Goal: Task Accomplishment & Management: Use online tool/utility

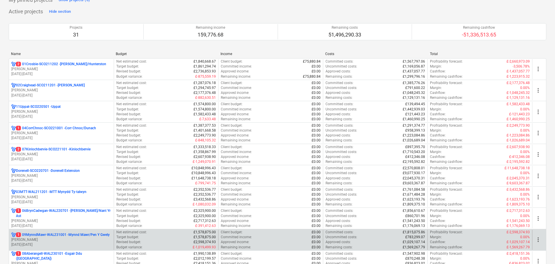
scroll to position [116, 0]
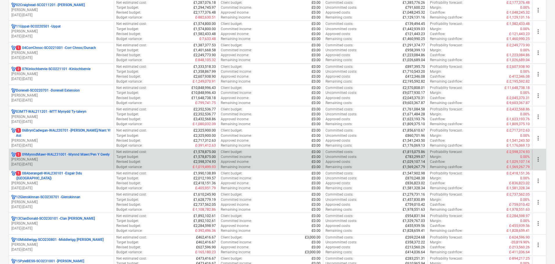
click at [71, 155] on p "1 09MynndMawr-WAL231001 - Mynnd Mawr/Pen Y Gwely" at bounding box center [63, 154] width 94 height 5
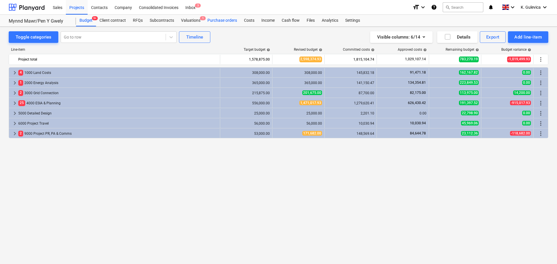
click at [224, 20] on div "Purchase orders" at bounding box center [222, 21] width 37 height 12
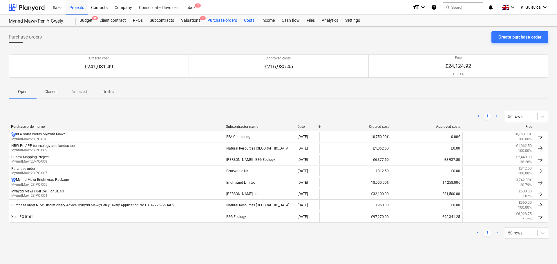
click at [244, 22] on div "Costs" at bounding box center [249, 21] width 17 height 12
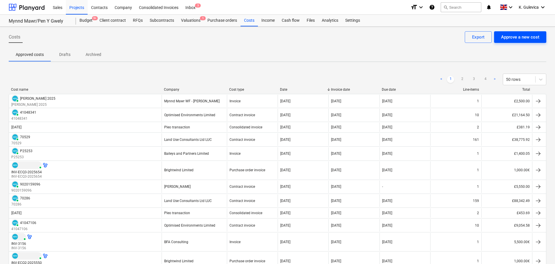
click at [522, 38] on div "Approve a new cost" at bounding box center [520, 37] width 38 height 8
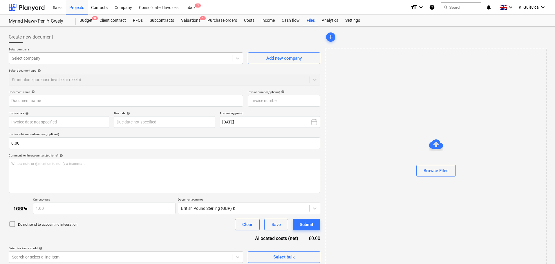
type input "Invoice INV-ECQ3-2025720.pdf"
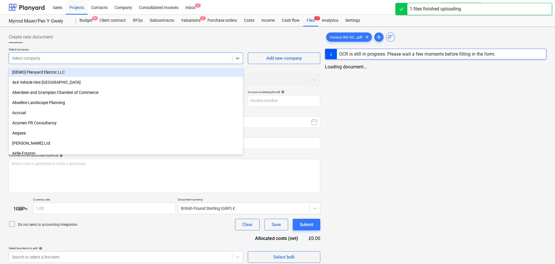
click at [90, 60] on div at bounding box center [120, 58] width 217 height 6
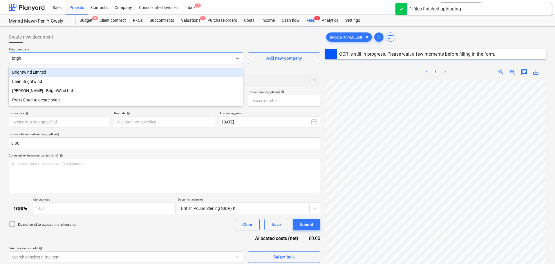
type input "bright"
click at [70, 73] on div "Brightwind Limited" at bounding box center [126, 72] width 235 height 9
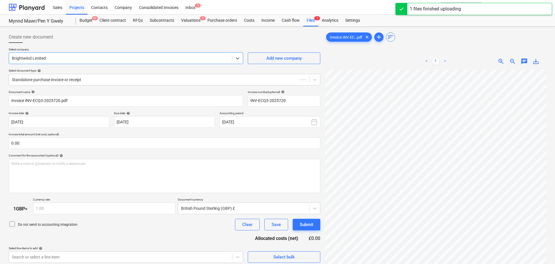
type input "INV-ECQ3-2025720"
type input "[DATE]"
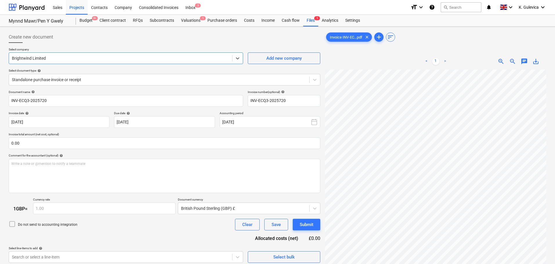
drag, startPoint x: 100, startPoint y: 81, endPoint x: 95, endPoint y: 87, distance: 7.0
click at [100, 82] on div at bounding box center [159, 80] width 295 height 6
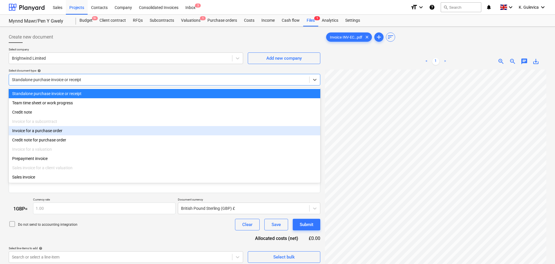
click at [56, 132] on div "Invoice for a purchase order" at bounding box center [165, 130] width 312 height 9
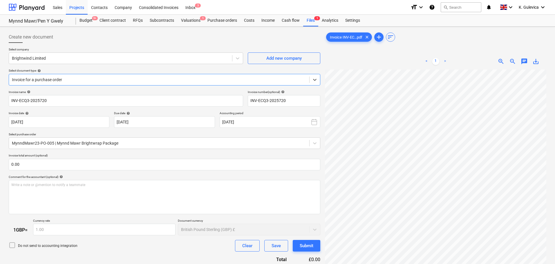
drag, startPoint x: 251, startPoint y: 121, endPoint x: 251, endPoint y: 131, distance: 9.3
click at [252, 123] on button "[DATE]" at bounding box center [270, 122] width 101 height 12
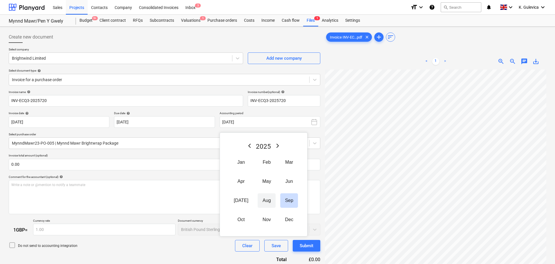
click at [261, 199] on button "Aug" at bounding box center [267, 201] width 18 height 15
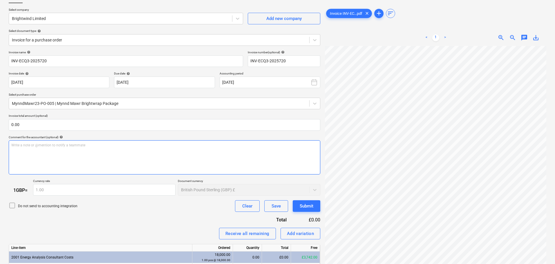
scroll to position [74, 0]
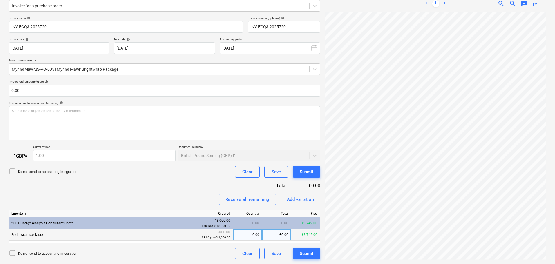
click at [249, 235] on div "0.00" at bounding box center [247, 235] width 24 height 12
type input "1"
click at [311, 253] on div "Submit" at bounding box center [307, 254] width 14 height 8
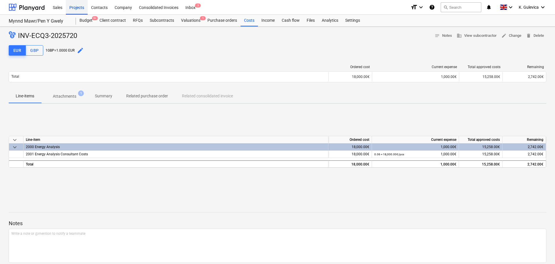
click at [76, 8] on div "Projects" at bounding box center [77, 7] width 22 height 15
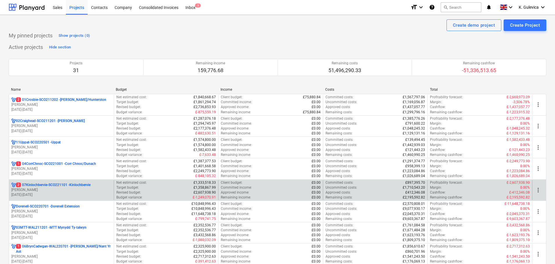
click at [62, 186] on p "2 07Kinlochbervie-SCO221101 - Kinlochbervie" at bounding box center [53, 185] width 75 height 5
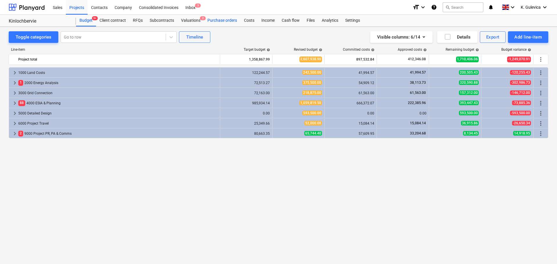
click at [225, 19] on div "Purchase orders" at bounding box center [222, 21] width 37 height 12
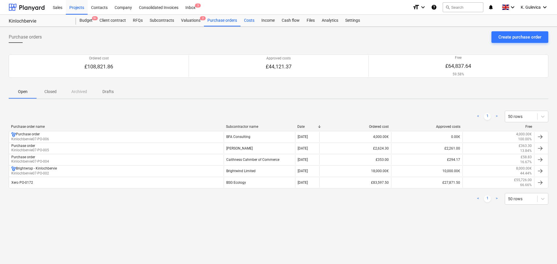
click at [246, 24] on div "Costs" at bounding box center [249, 21] width 17 height 12
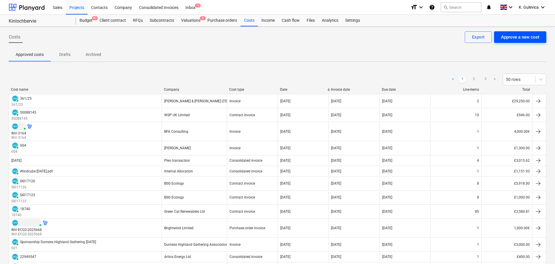
click at [515, 37] on div "Approve a new cost" at bounding box center [520, 37] width 38 height 8
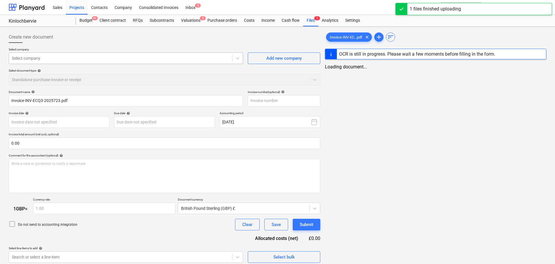
type input "Invoice INV-ECQ3-2025723.pdf"
click at [117, 58] on div at bounding box center [120, 58] width 217 height 6
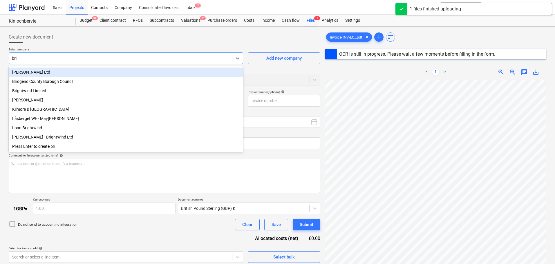
type input "brig"
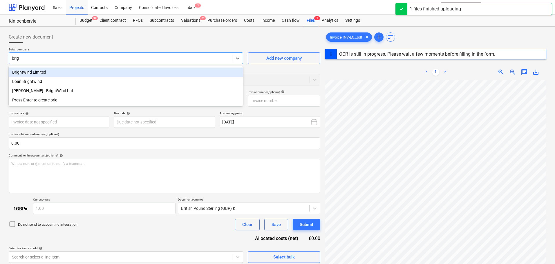
click at [105, 73] on div "Brightwind Limited" at bounding box center [126, 72] width 235 height 9
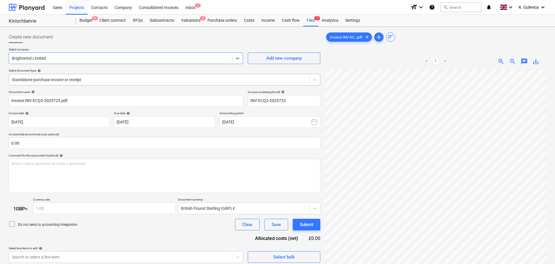
type input "INV-ECQ3-2025723"
type input "[DATE]"
click at [157, 76] on div "Standalone purchase invoice or receipt" at bounding box center [159, 80] width 300 height 8
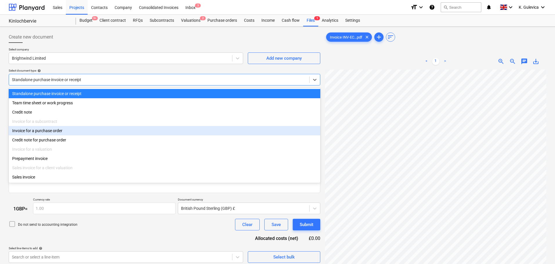
click at [46, 131] on div "Invoice for a purchase order" at bounding box center [165, 130] width 312 height 9
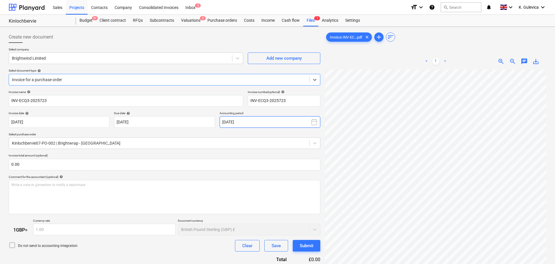
click at [276, 125] on button "[DATE]" at bounding box center [270, 122] width 101 height 12
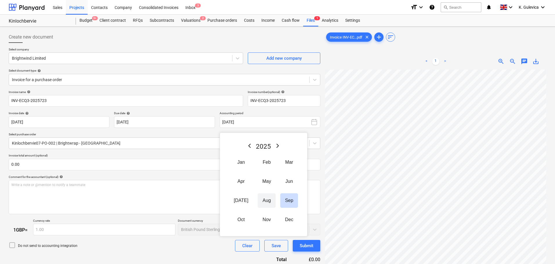
click at [263, 202] on button "Aug" at bounding box center [267, 201] width 18 height 15
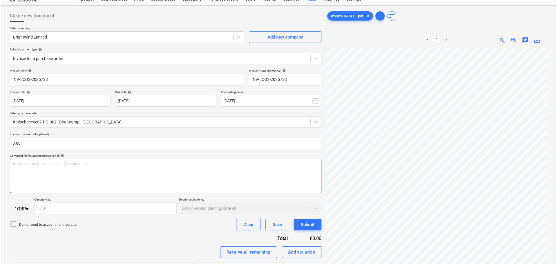
scroll to position [74, 0]
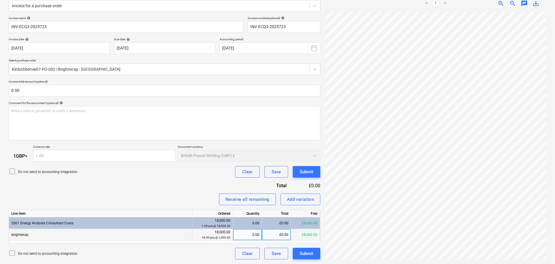
click at [258, 235] on div "0.00" at bounding box center [247, 235] width 24 height 12
type input "1"
click at [312, 257] on div "Submit" at bounding box center [307, 254] width 14 height 8
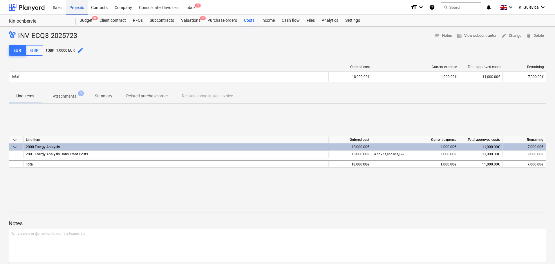
drag, startPoint x: 75, startPoint y: 8, endPoint x: 84, endPoint y: 13, distance: 10.5
click at [75, 8] on div "Projects" at bounding box center [77, 7] width 22 height 15
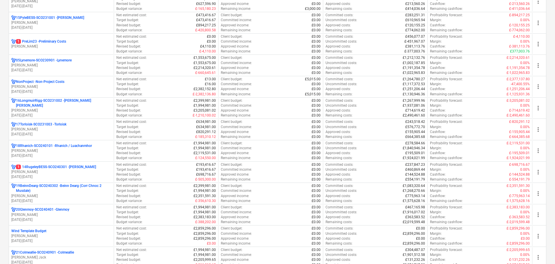
scroll to position [435, 0]
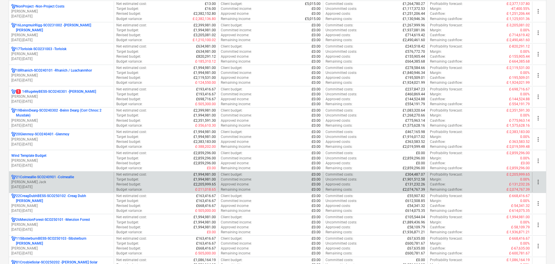
click at [50, 181] on p "[PERSON_NAME] Jack" at bounding box center [61, 182] width 100 height 5
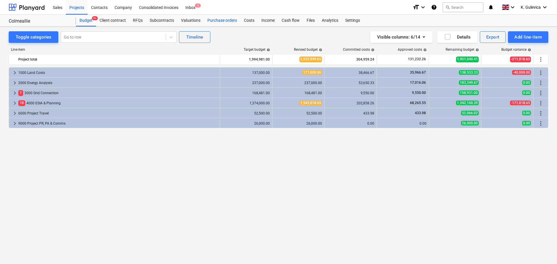
click at [226, 19] on div "Purchase orders" at bounding box center [222, 21] width 37 height 12
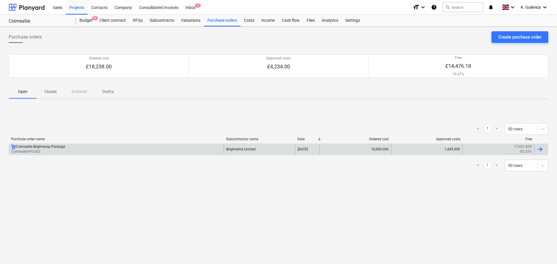
click at [193, 152] on div "Colmeallie Brightwrap Package Colmeallie-PO-002" at bounding box center [116, 150] width 215 height 10
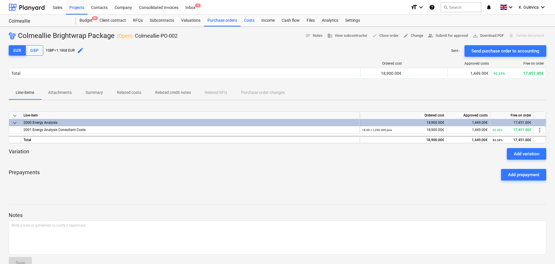
click at [250, 21] on div "Costs" at bounding box center [249, 21] width 17 height 12
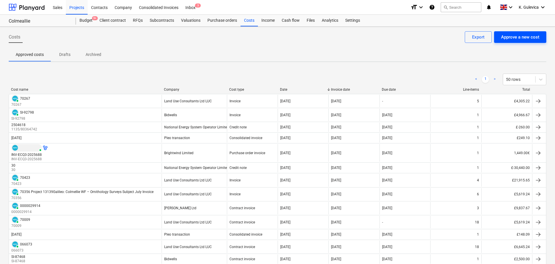
click at [506, 40] on div "Approve a new cost" at bounding box center [520, 37] width 38 height 8
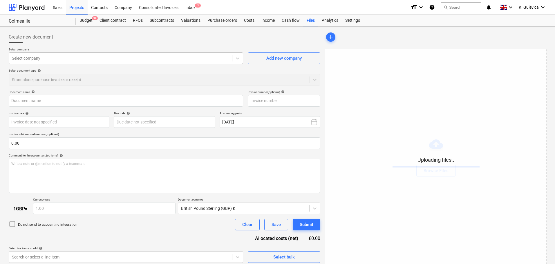
click at [110, 56] on div at bounding box center [120, 58] width 217 height 6
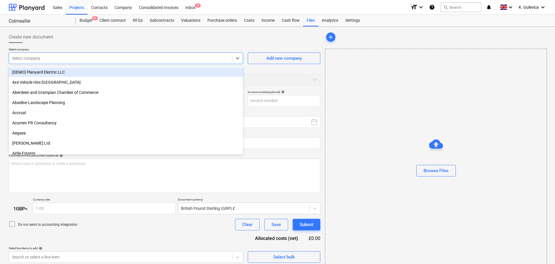
type input "Invoice INV-ECQ3-2025724.pdf"
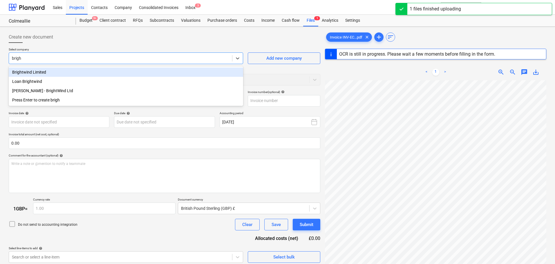
type input "bright"
click at [58, 72] on div "Brightwind Limited" at bounding box center [126, 72] width 235 height 9
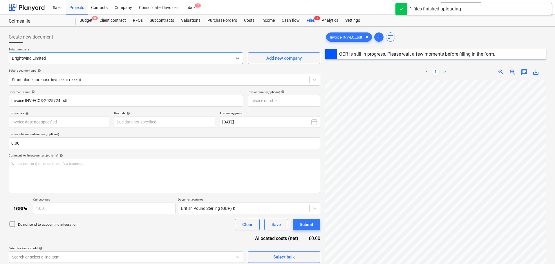
click at [97, 78] on div at bounding box center [159, 80] width 295 height 6
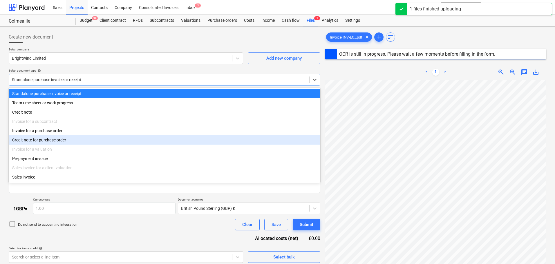
type input "INV-ECQ3-2025724"
type input "[DATE]"
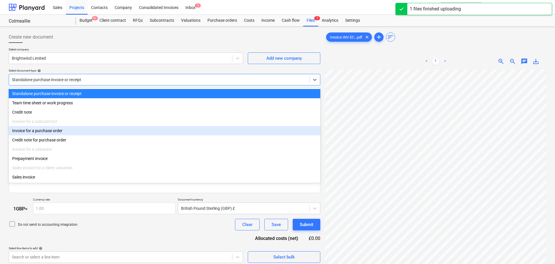
click at [57, 134] on div "Invoice for a purchase order" at bounding box center [165, 130] width 312 height 9
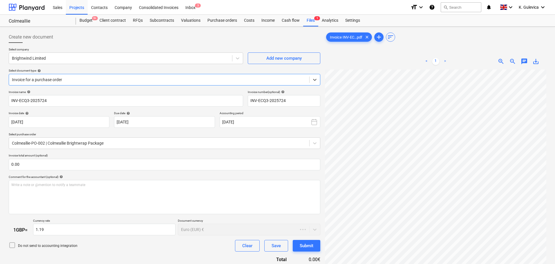
type input "1.15"
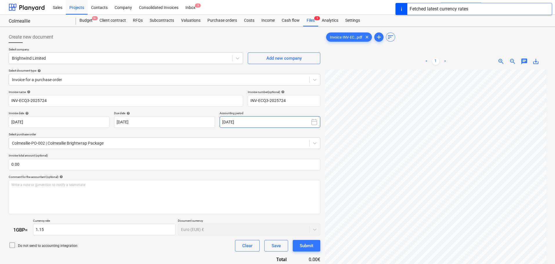
click at [277, 125] on button "[DATE]" at bounding box center [270, 122] width 101 height 12
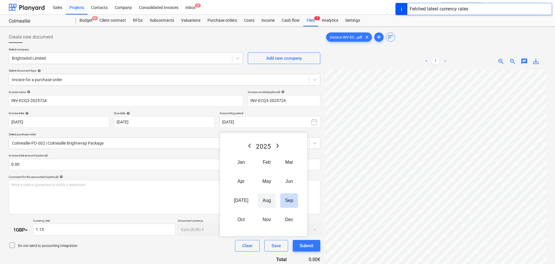
click at [262, 203] on button "Aug" at bounding box center [267, 201] width 18 height 15
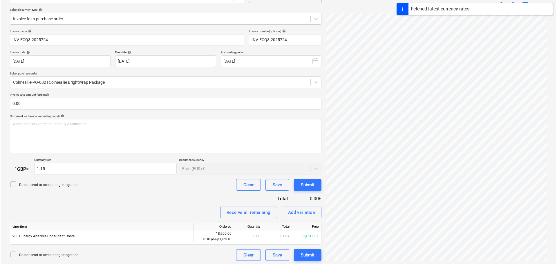
scroll to position [62, 0]
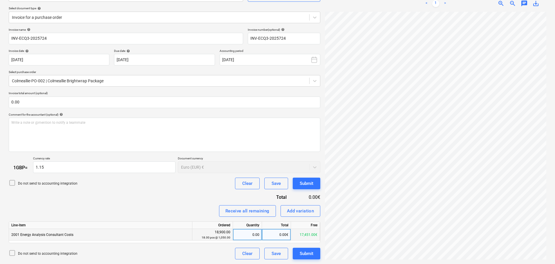
click at [253, 237] on div "0.00" at bounding box center [247, 235] width 24 height 12
type input "1"
click at [309, 257] on div "Submit" at bounding box center [307, 254] width 14 height 8
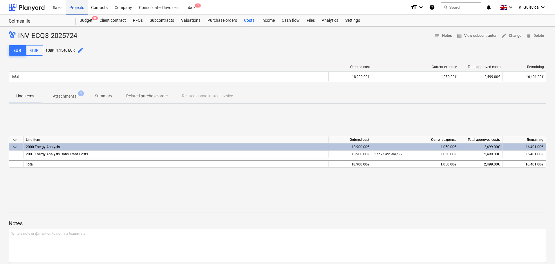
click at [78, 10] on div "Projects" at bounding box center [77, 7] width 22 height 15
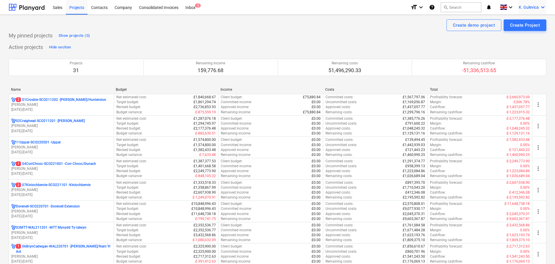
click at [526, 5] on span "K. Gulevica" at bounding box center [529, 7] width 20 height 5
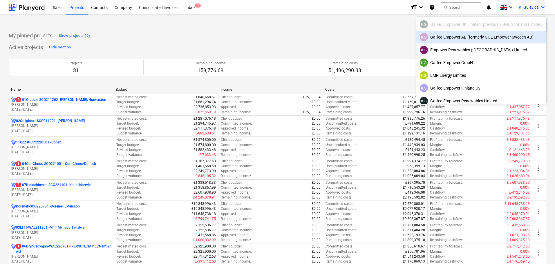
click at [481, 37] on div "KG Galileo Empower AB (formerly GGE Empower Sweden AB)" at bounding box center [481, 37] width 123 height 8
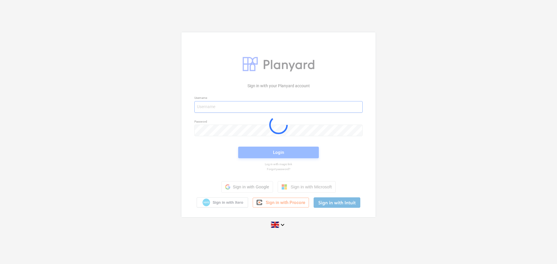
type input "[EMAIL_ADDRESS][DOMAIN_NAME]"
